Goal: Information Seeking & Learning: Learn about a topic

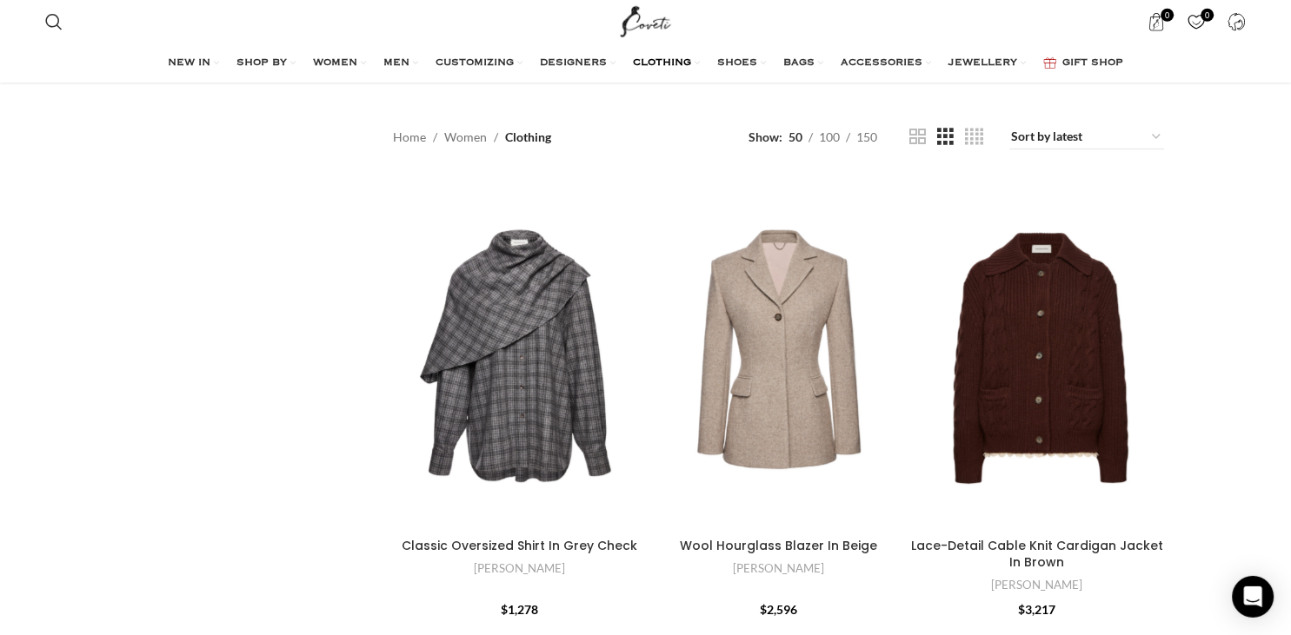
scroll to position [275, 0]
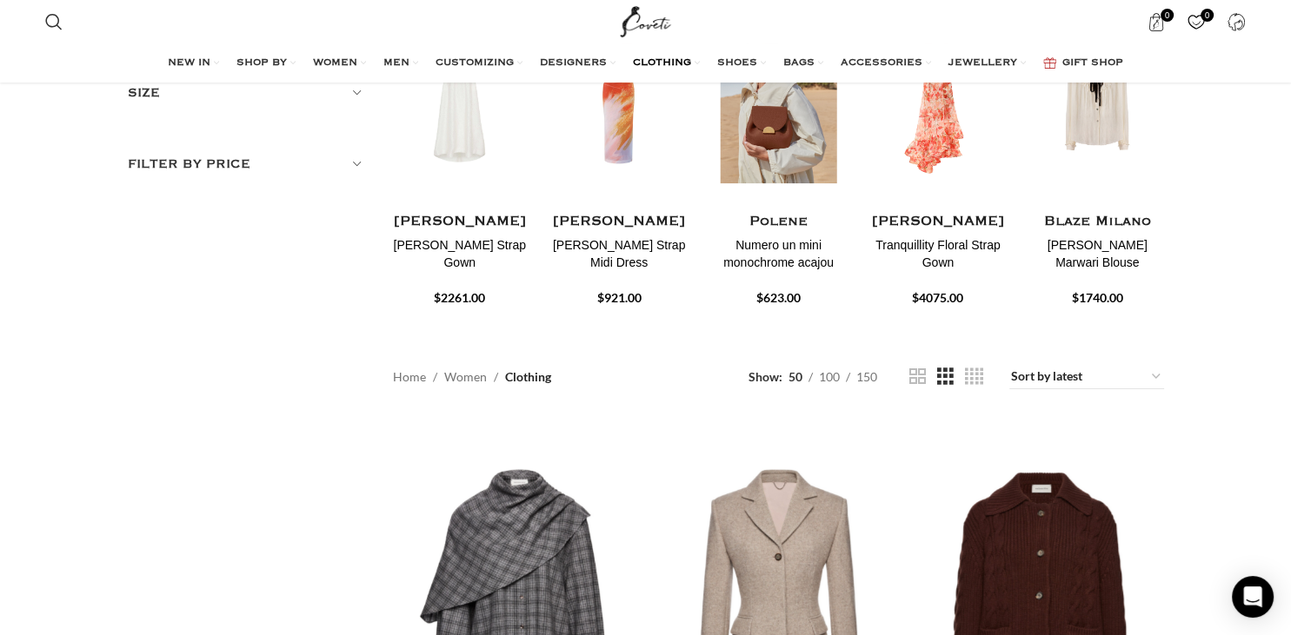
click at [767, 229] on h4 "Polene" at bounding box center [778, 222] width 133 height 22
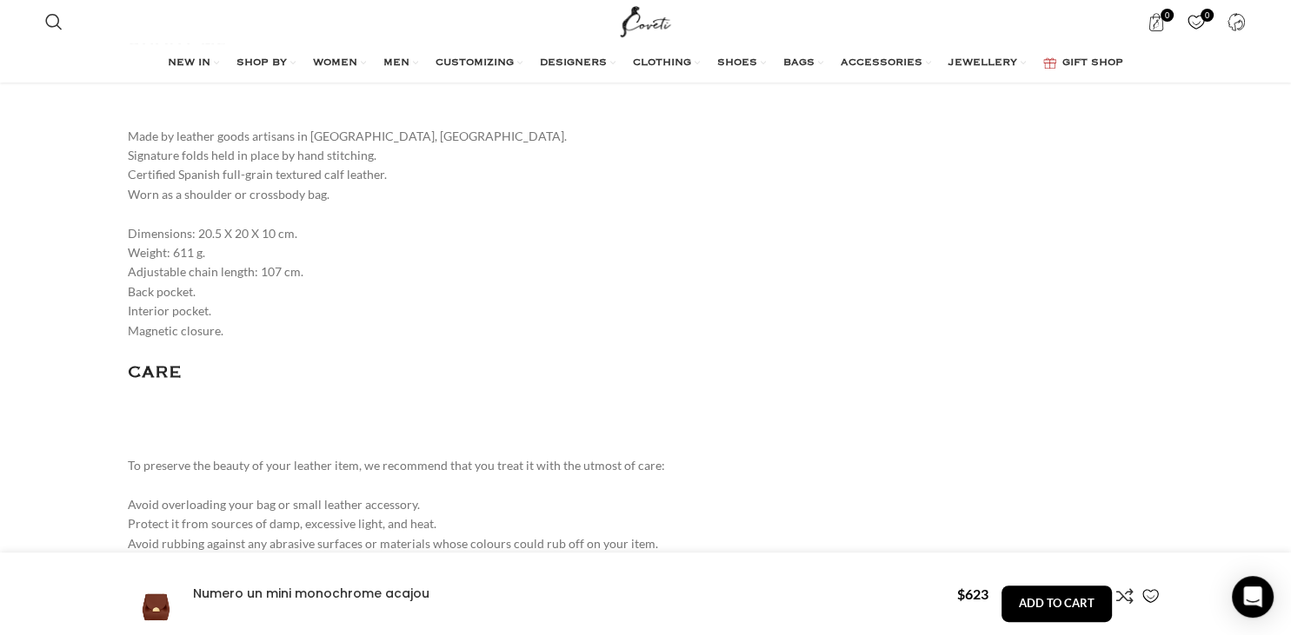
scroll to position [2302, 0]
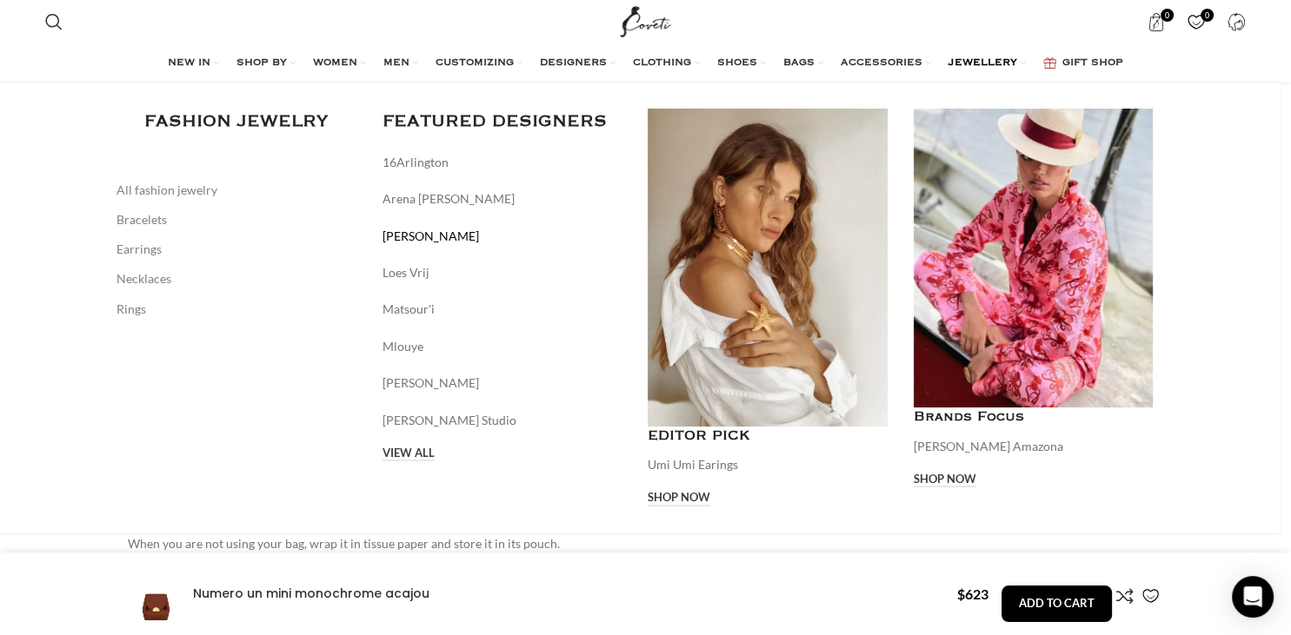
click at [403, 238] on link "[PERSON_NAME]" at bounding box center [502, 236] width 240 height 19
